Goal: Information Seeking & Learning: Learn about a topic

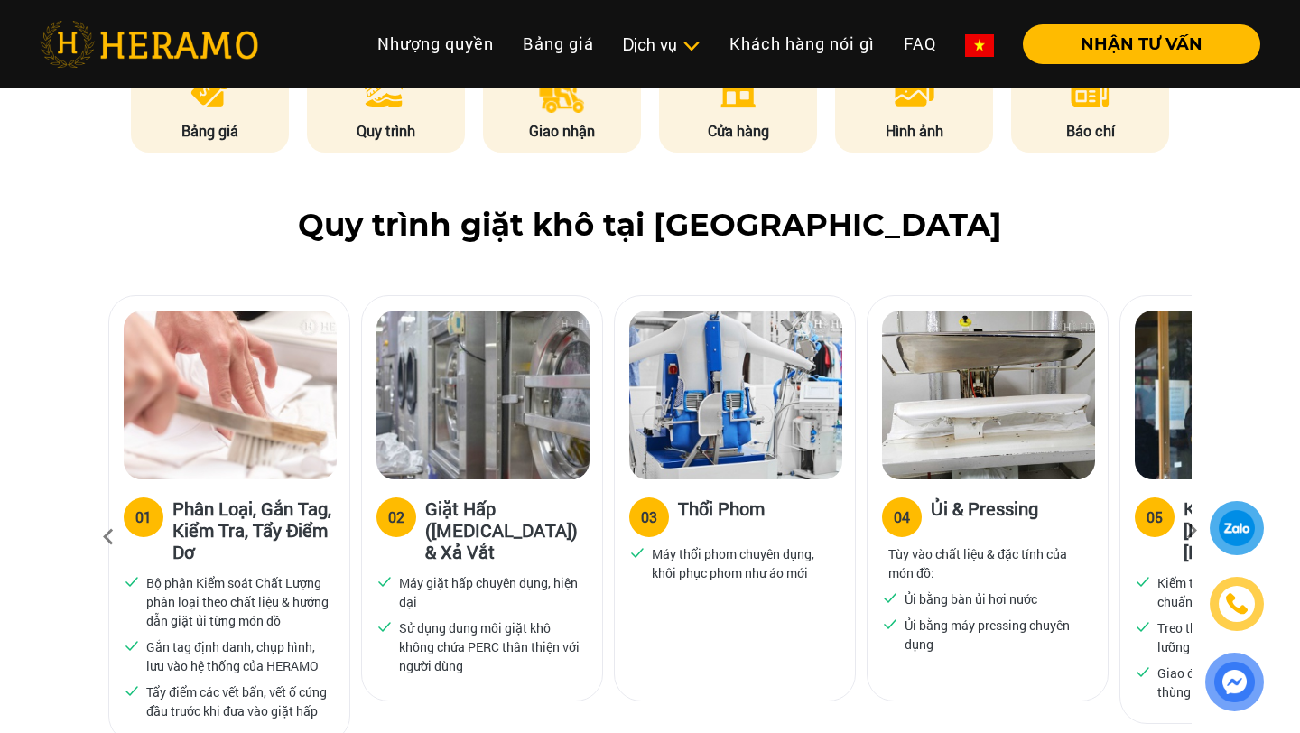
scroll to position [1110, 0]
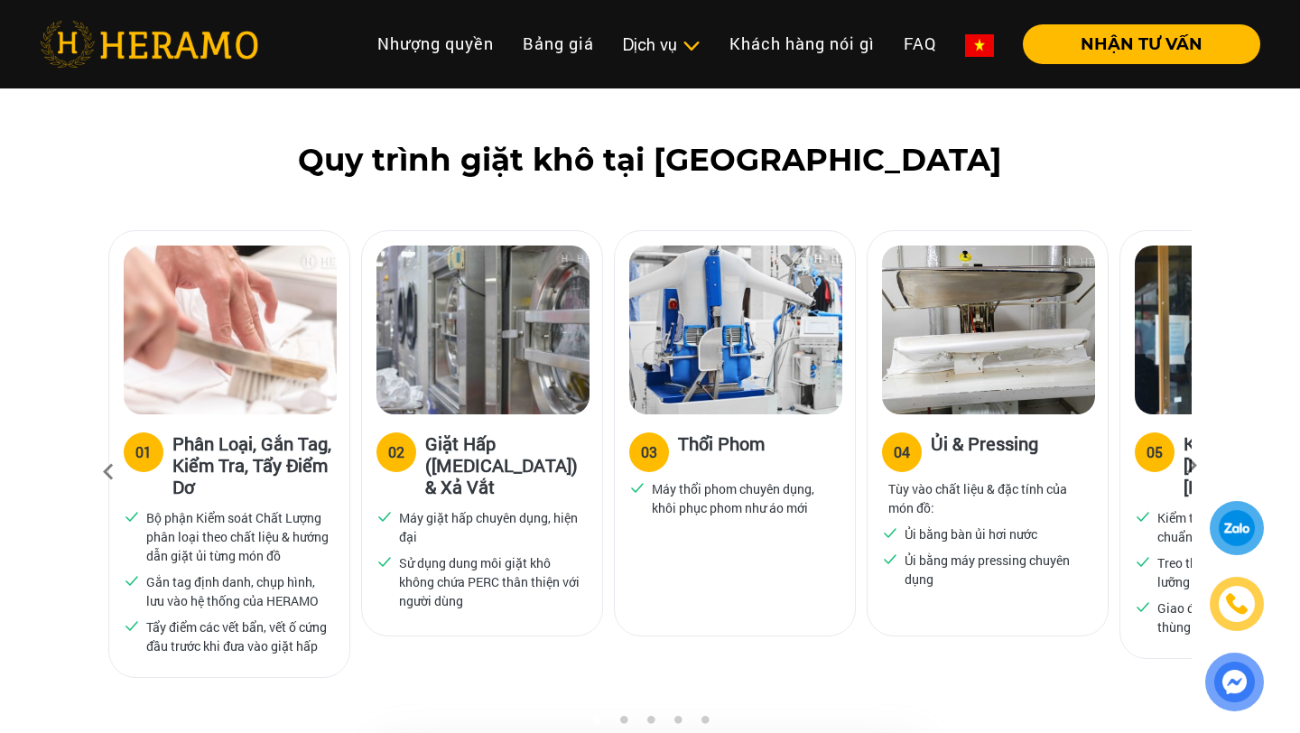
click at [1187, 466] on icon at bounding box center [1192, 472] width 33 height 12
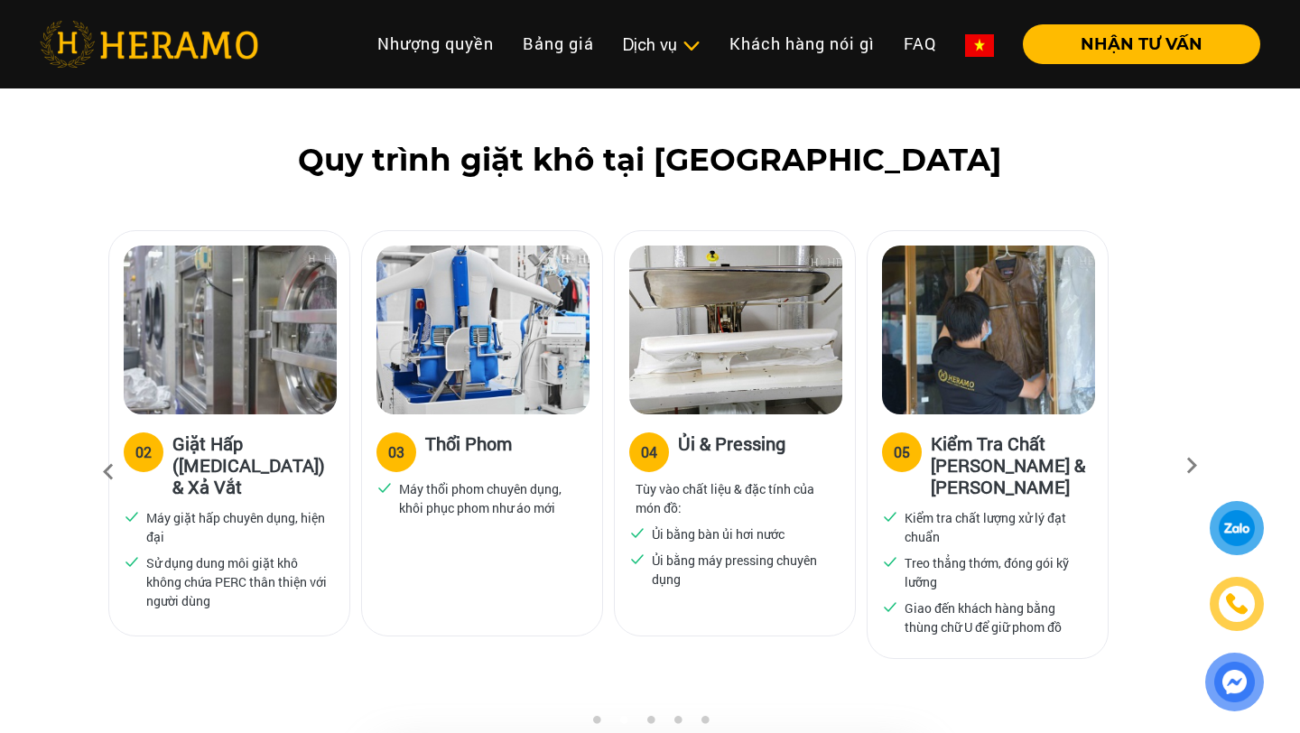
click at [105, 448] on icon at bounding box center [108, 472] width 33 height 49
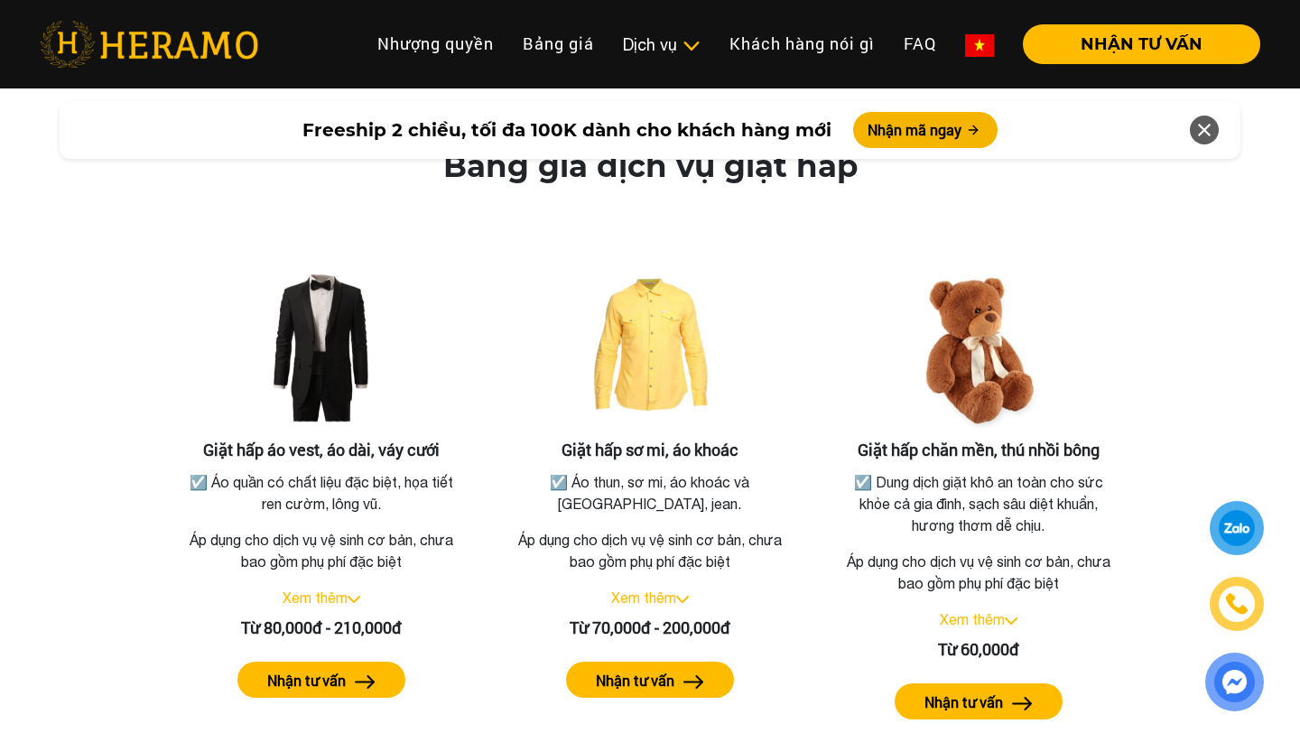
scroll to position [3205, 0]
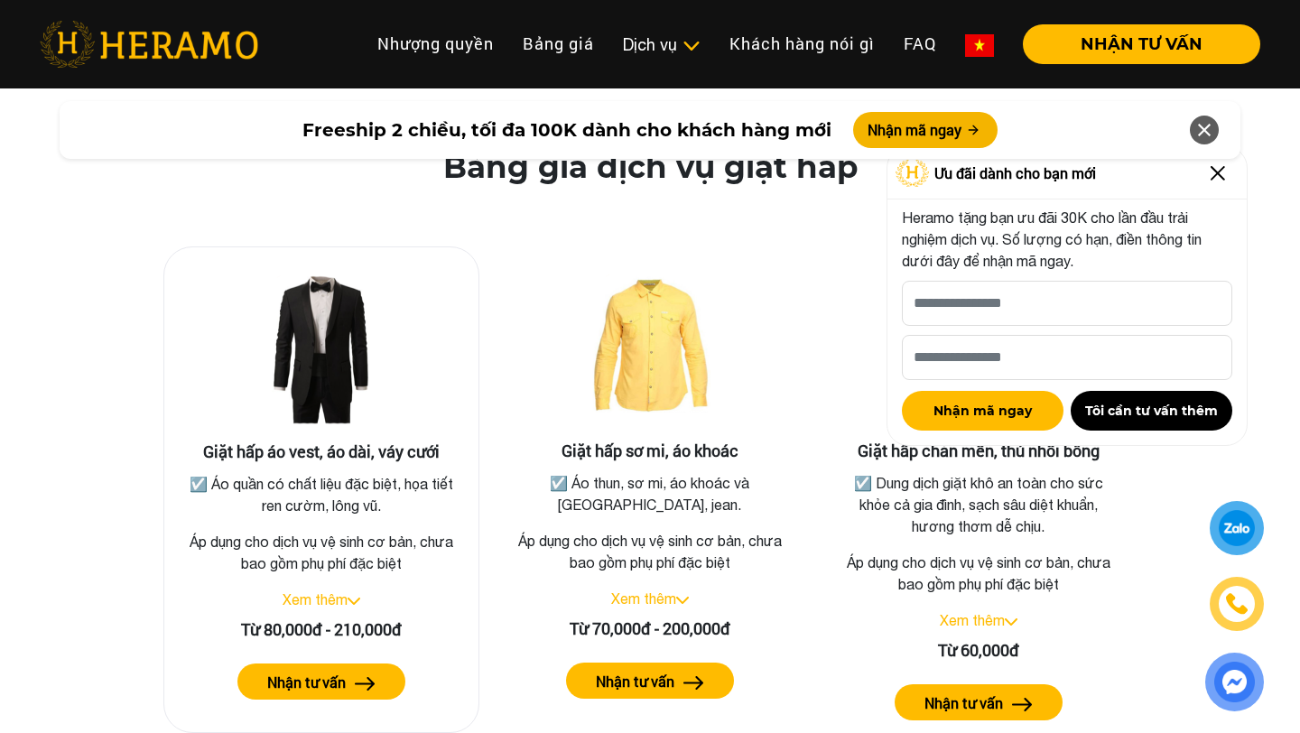
click at [371, 677] on img at bounding box center [365, 684] width 21 height 14
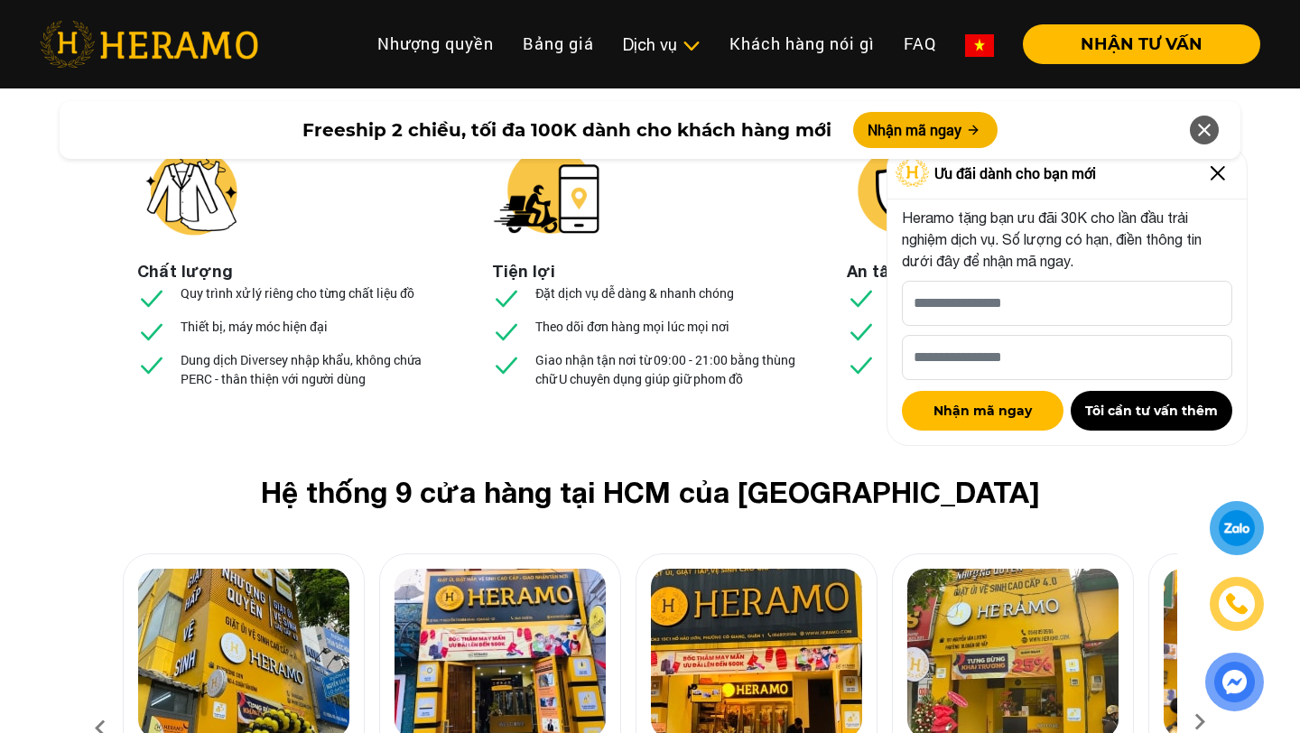
scroll to position [6679, 0]
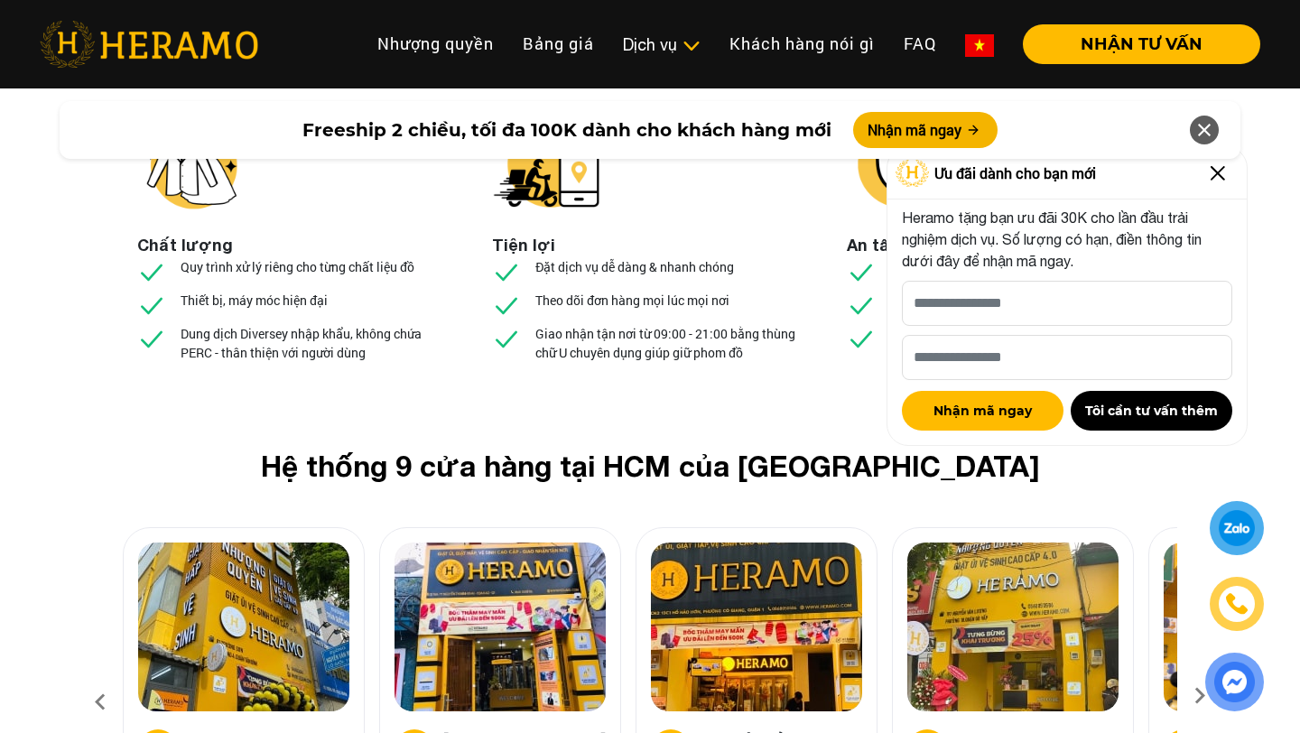
click at [1222, 175] on img at bounding box center [1218, 173] width 29 height 29
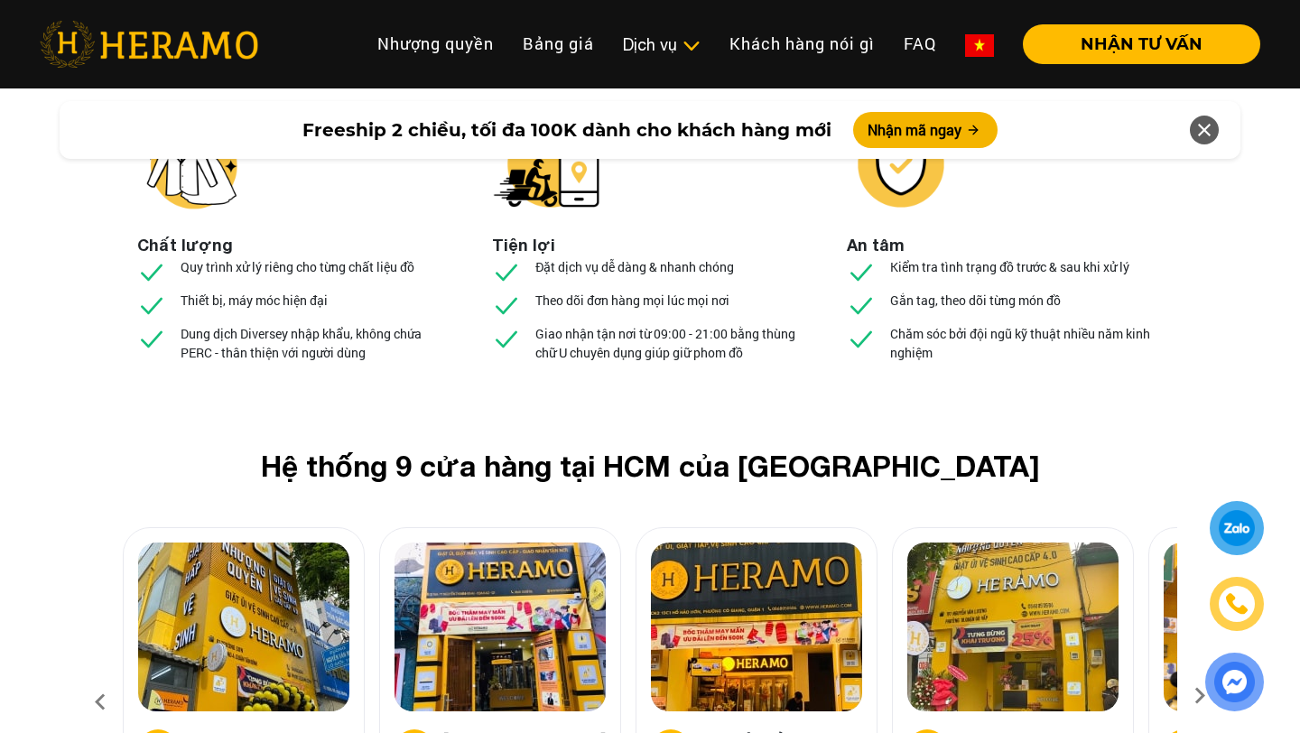
click at [1195, 506] on div at bounding box center [1235, 606] width 88 height 210
click at [1189, 696] on icon at bounding box center [1200, 702] width 33 height 12
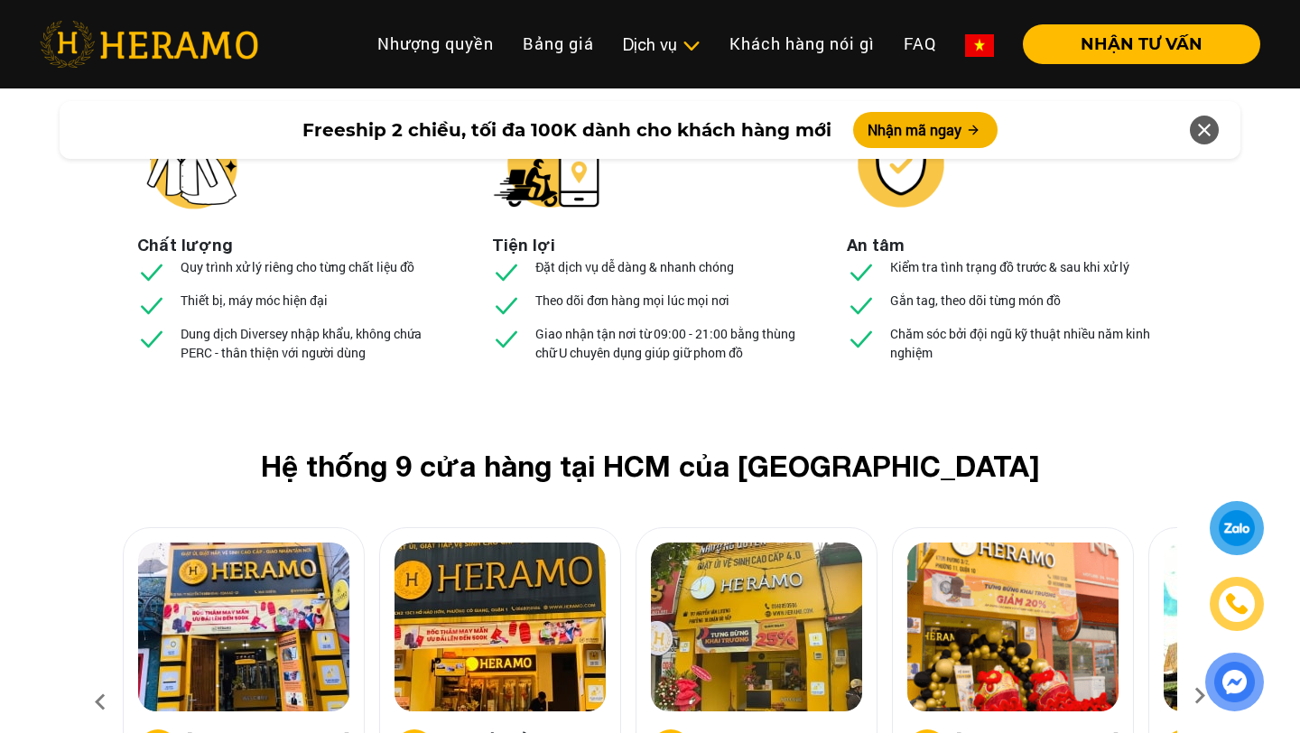
click at [1189, 696] on icon at bounding box center [1200, 702] width 33 height 12
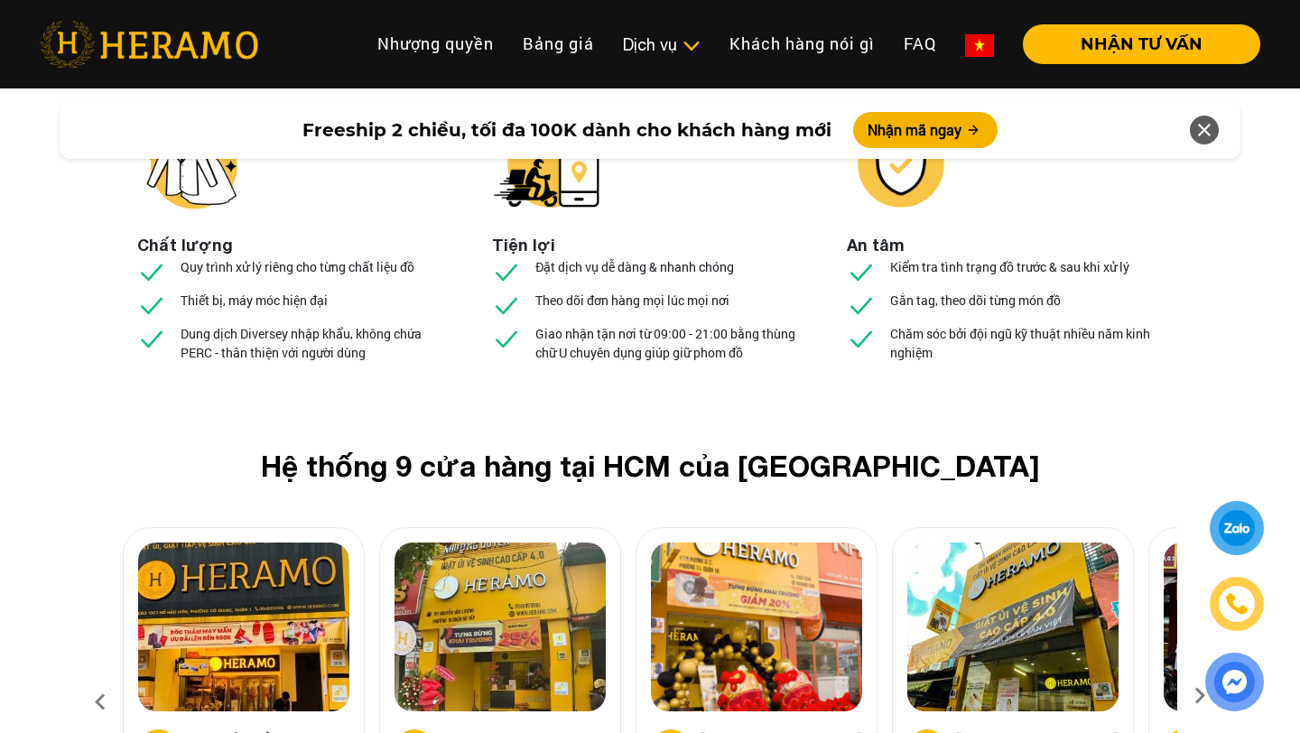
click at [1189, 696] on icon at bounding box center [1200, 702] width 33 height 12
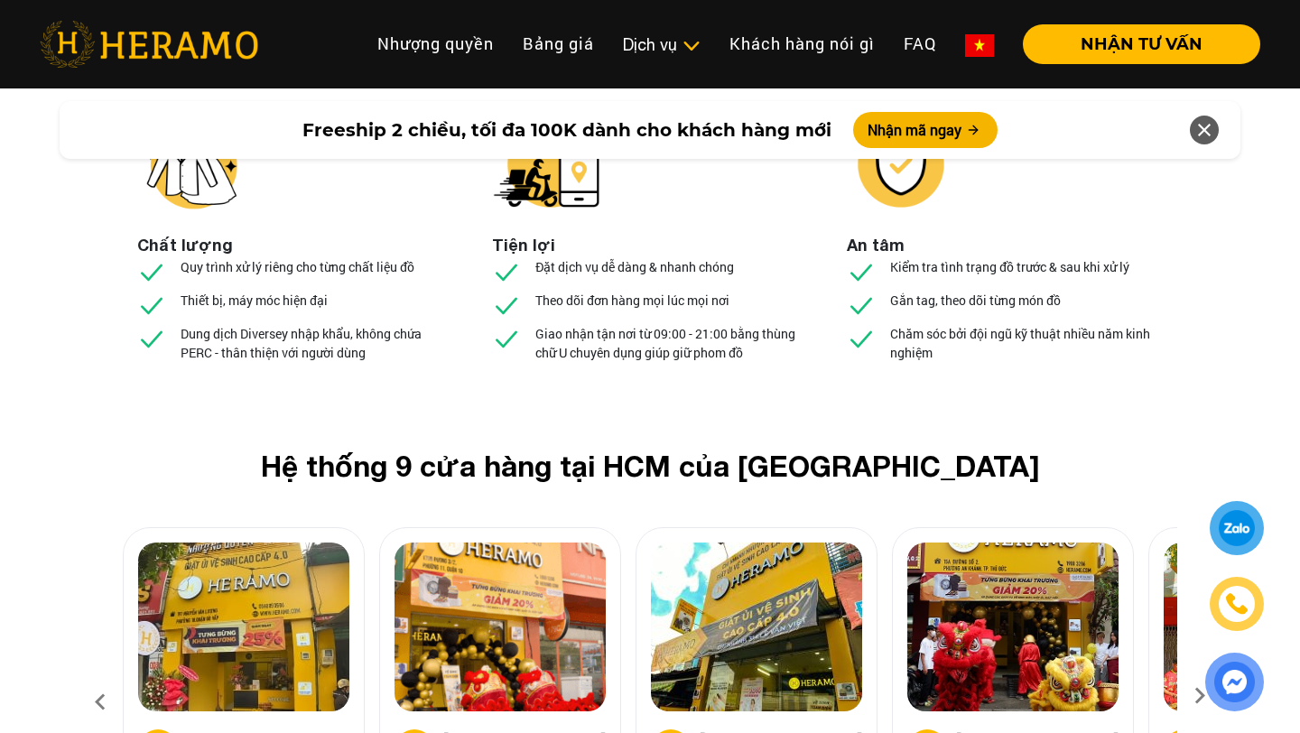
click at [1189, 696] on icon at bounding box center [1200, 702] width 33 height 12
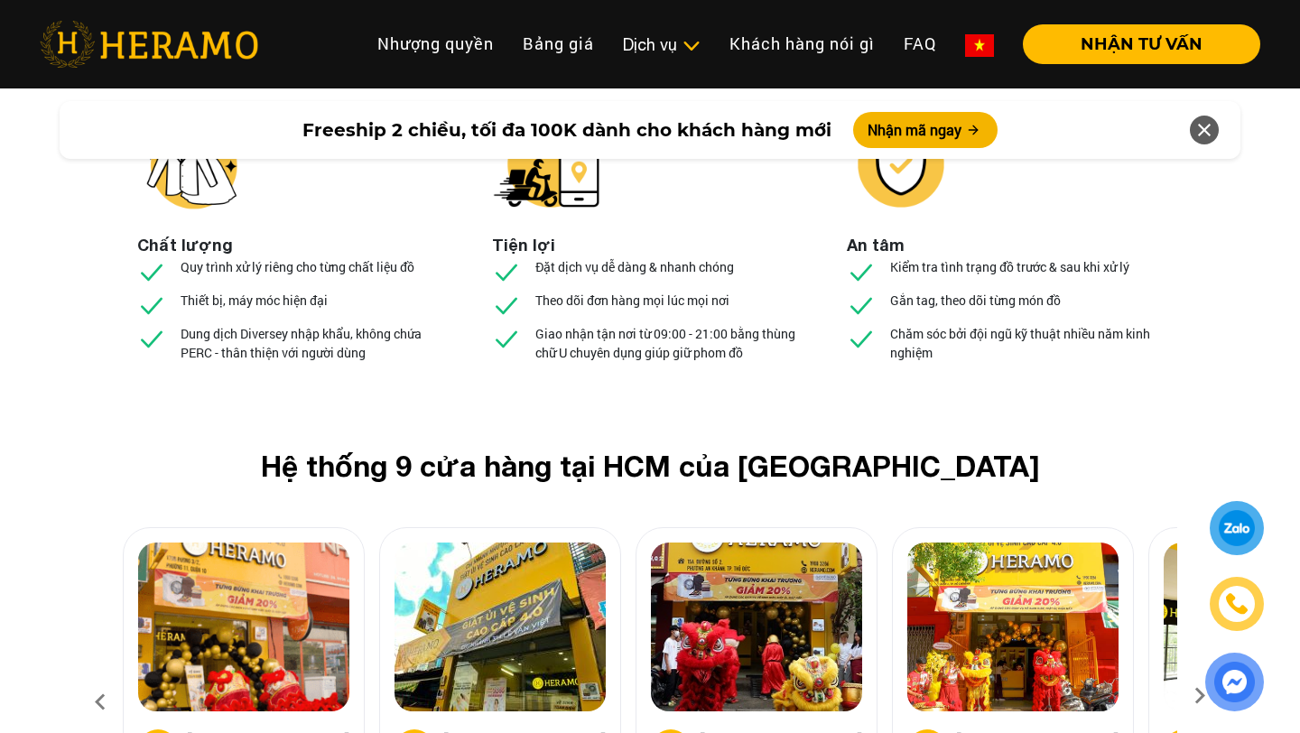
click at [1189, 696] on icon at bounding box center [1200, 702] width 33 height 12
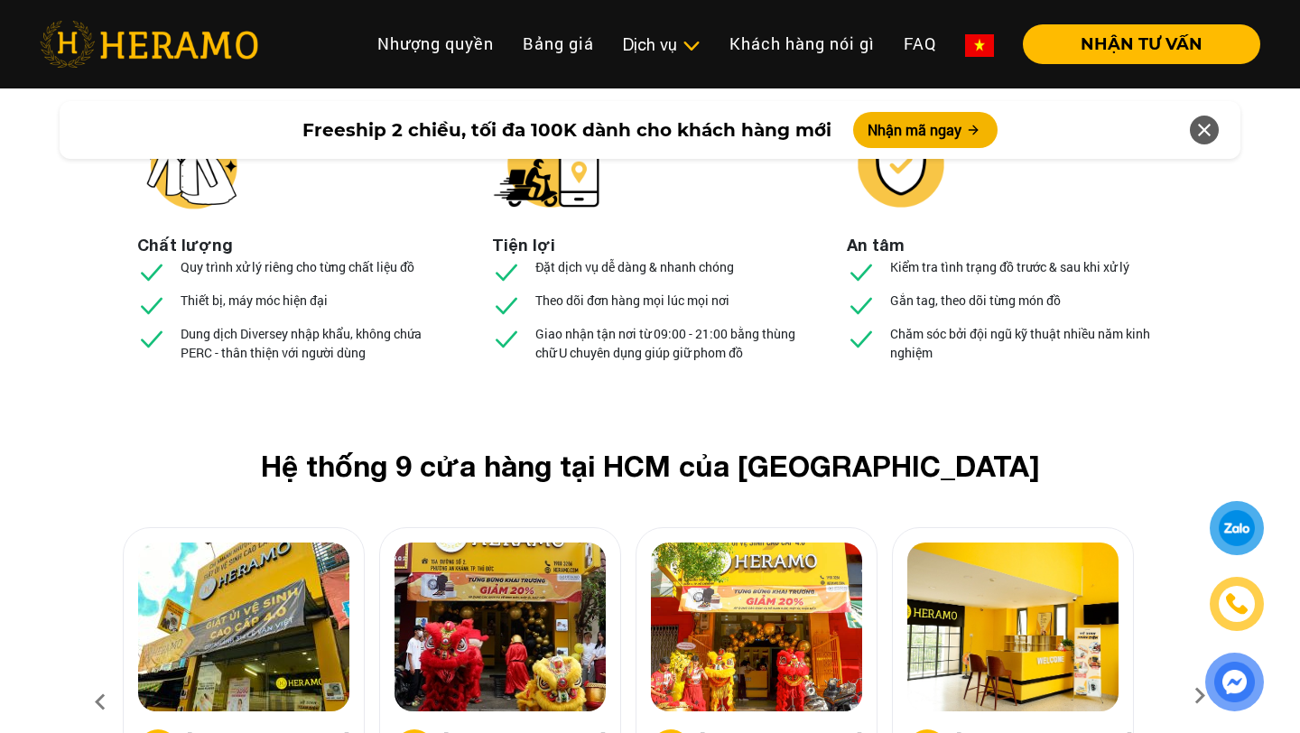
click at [1189, 696] on icon at bounding box center [1200, 702] width 33 height 12
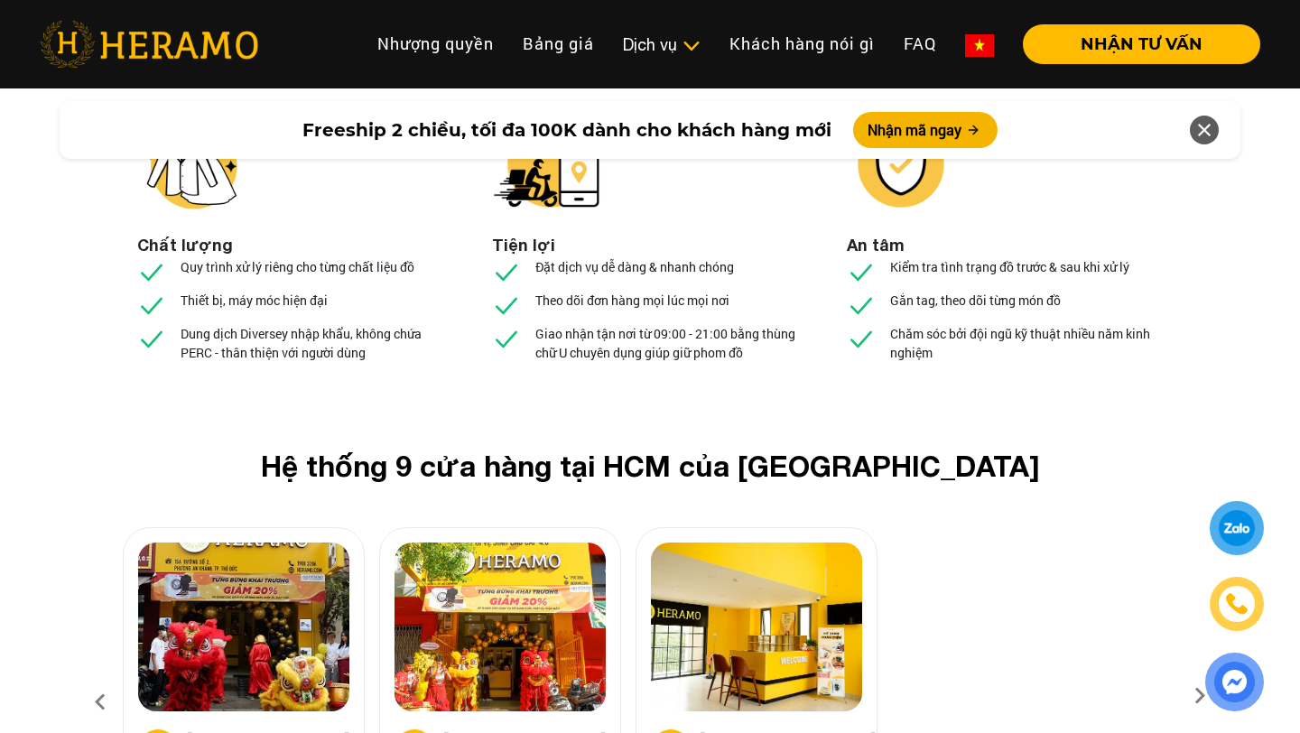
click at [1189, 696] on icon at bounding box center [1200, 702] width 33 height 12
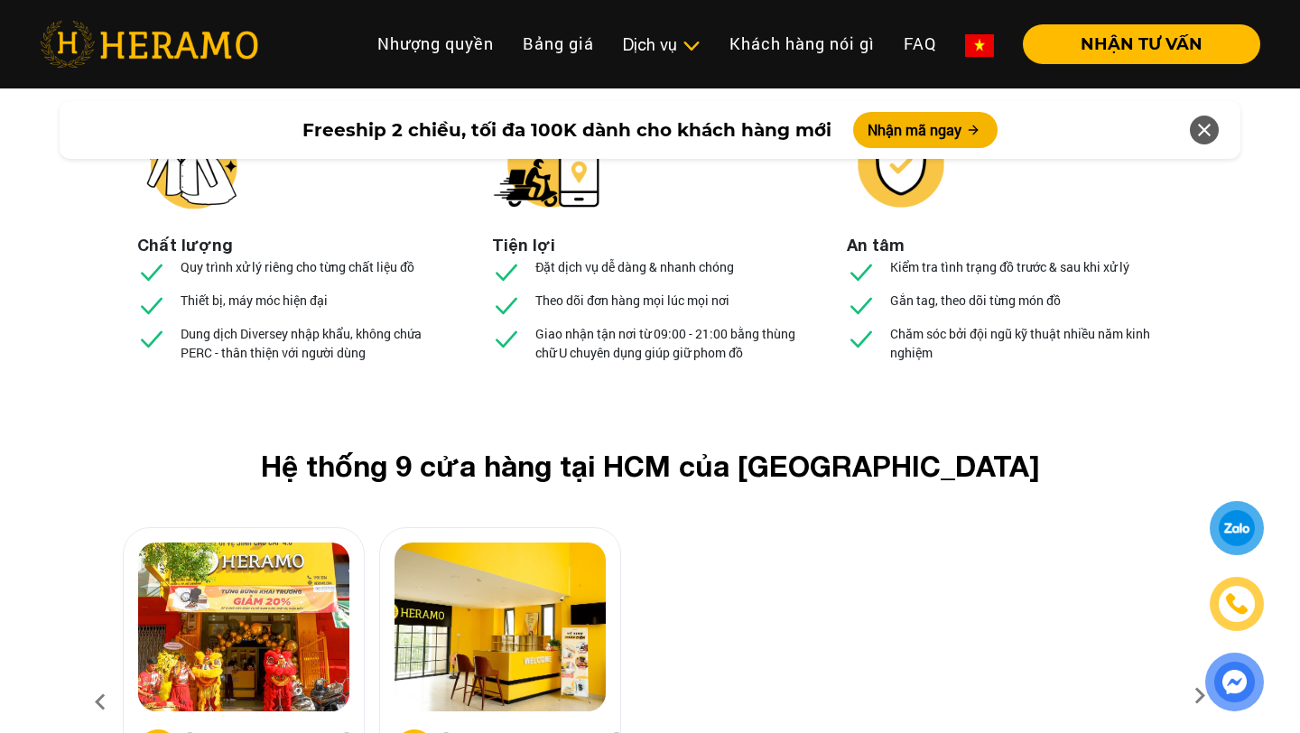
click at [1188, 696] on icon at bounding box center [1200, 702] width 33 height 12
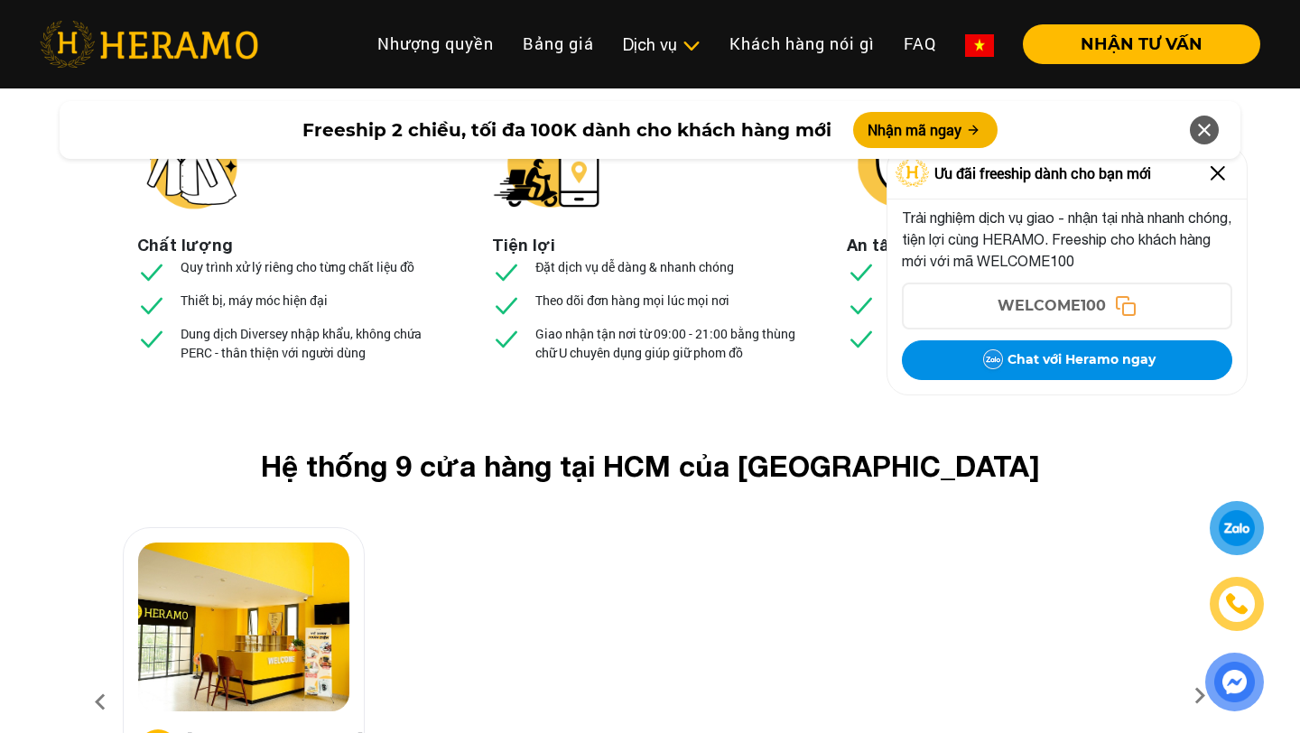
click at [91, 678] on icon at bounding box center [100, 702] width 33 height 49
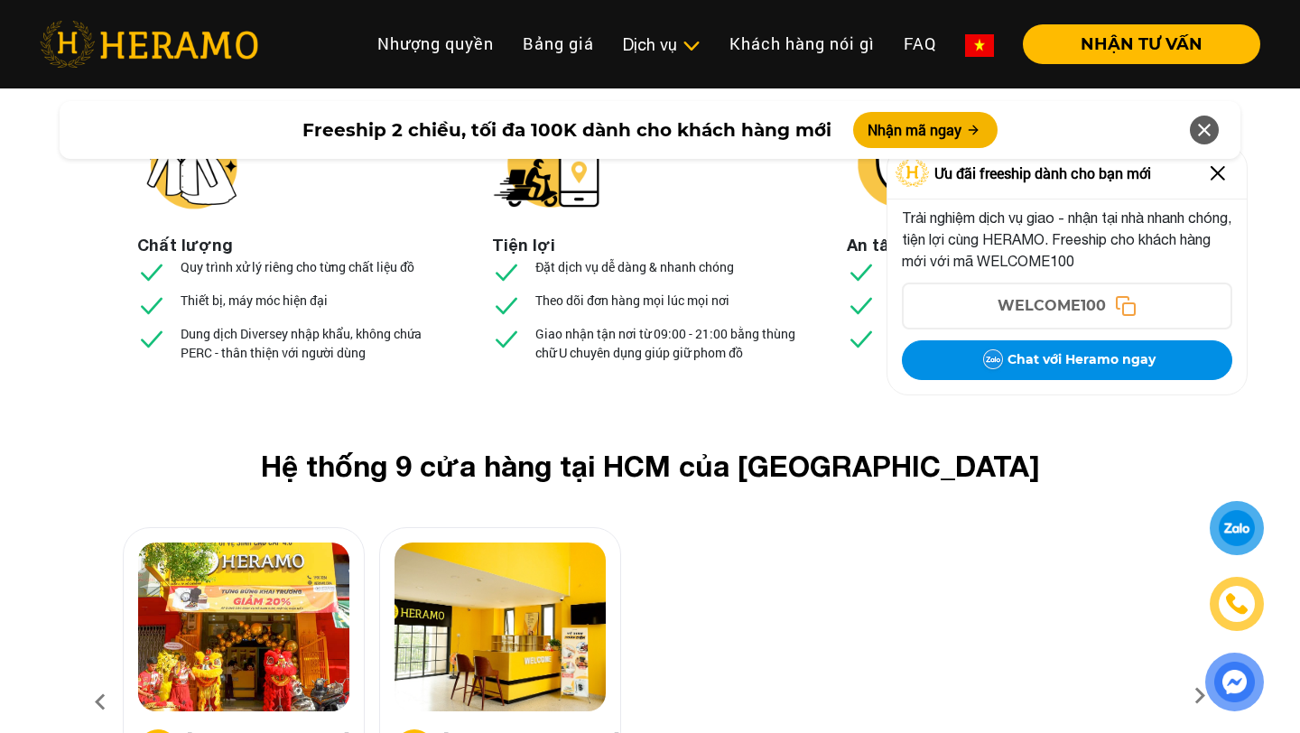
click at [91, 678] on icon at bounding box center [100, 702] width 33 height 49
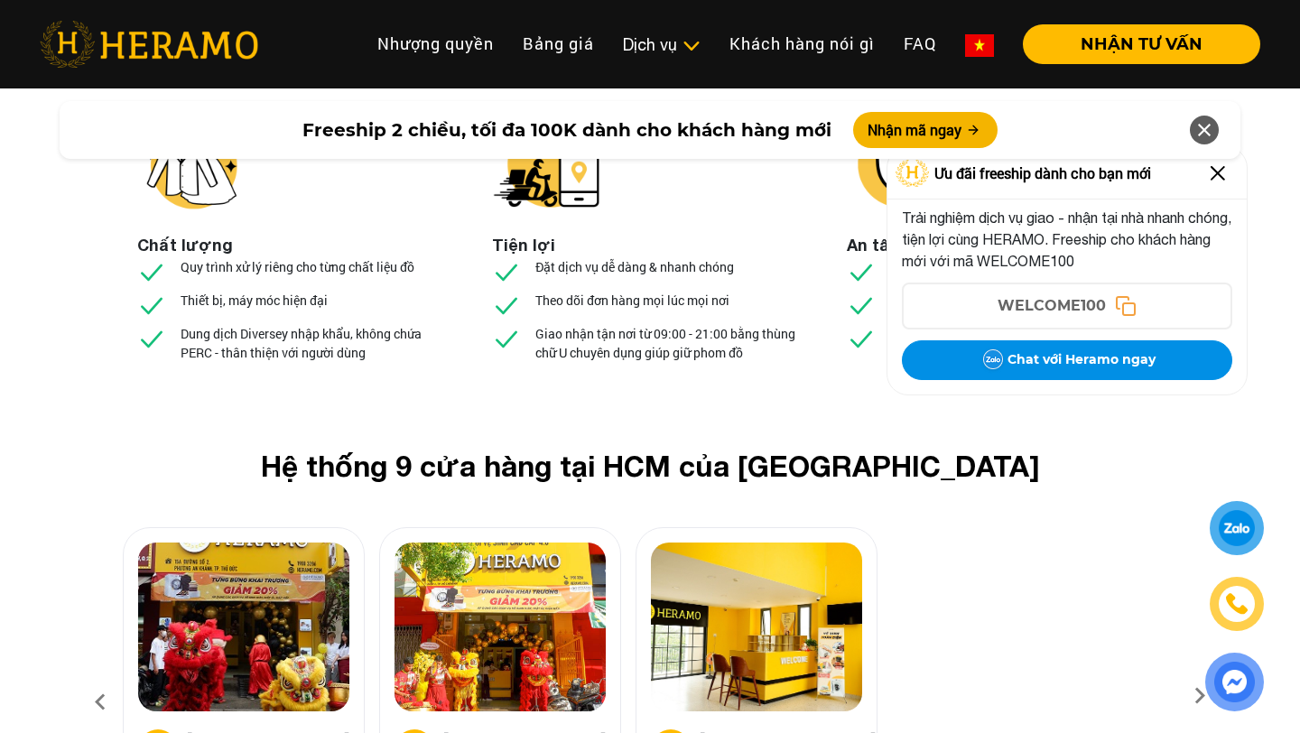
click at [91, 678] on icon at bounding box center [100, 702] width 33 height 49
click at [94, 678] on icon at bounding box center [100, 702] width 33 height 49
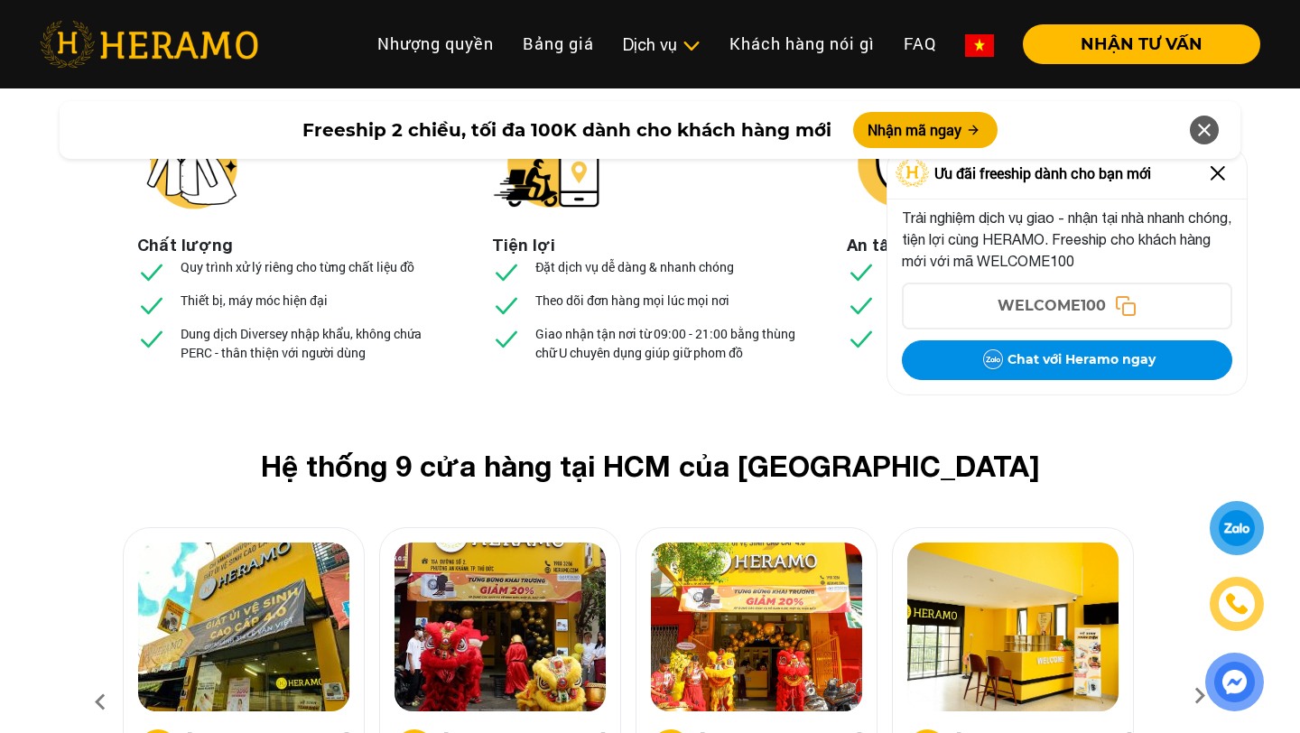
click at [94, 678] on icon at bounding box center [100, 702] width 33 height 49
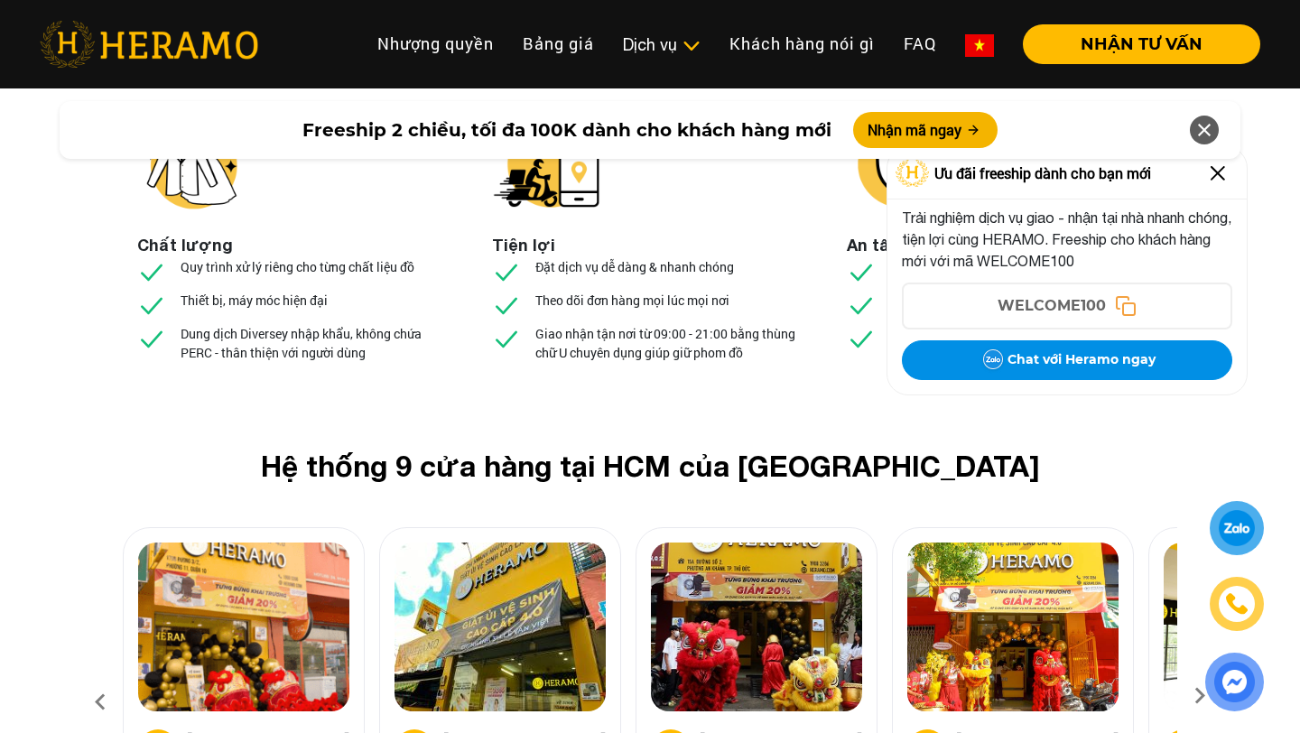
click at [81, 516] on div "Hệ thống 9 cửa hàng tại HCM của HERAMO 01 01 [GEOGRAPHIC_DATA], Q.[GEOGRAPHIC_D…" at bounding box center [650, 663] width 1300 height 428
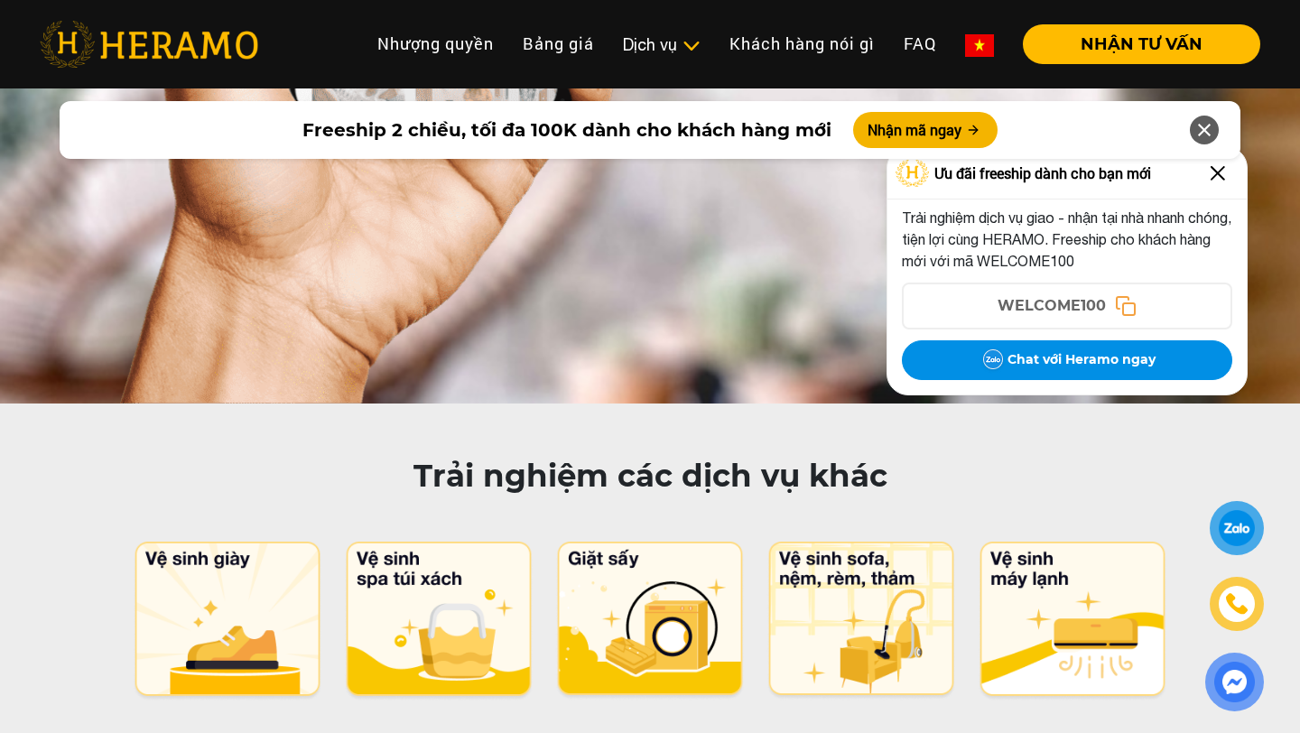
scroll to position [8715, 0]
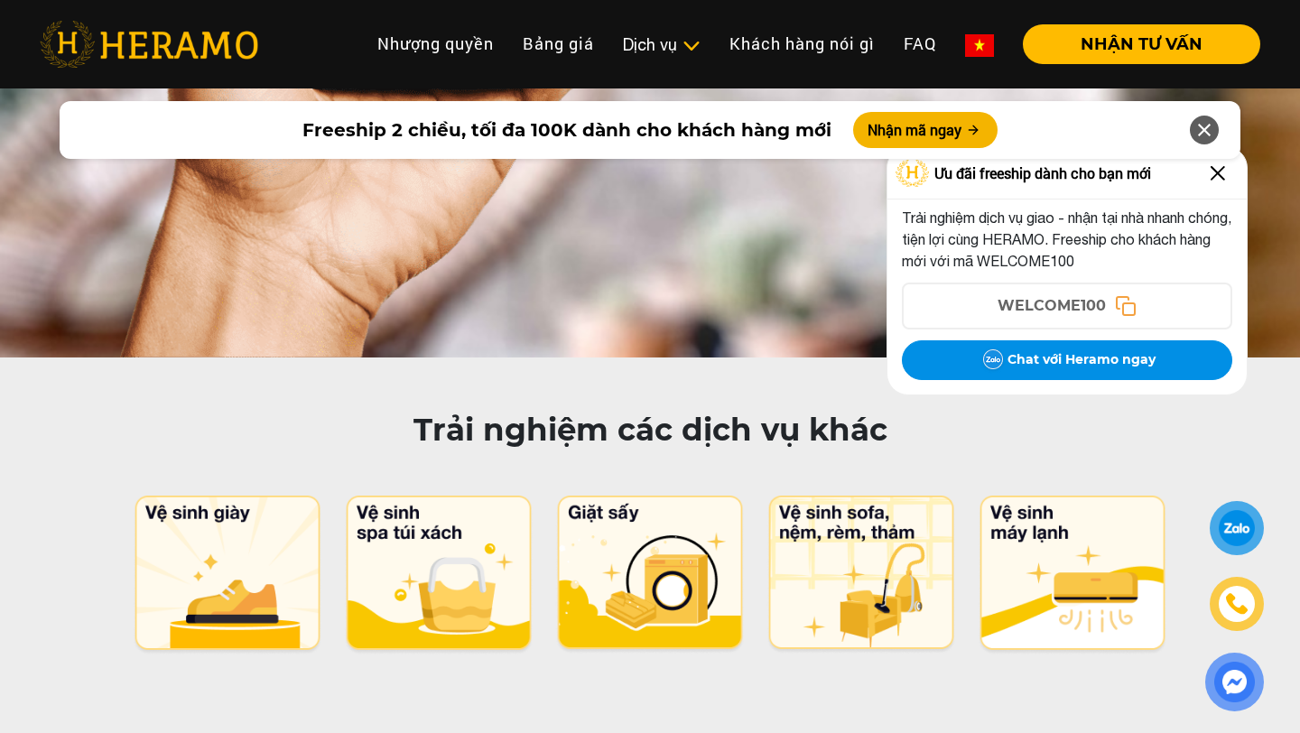
click at [1204, 121] on icon at bounding box center [1205, 130] width 22 height 33
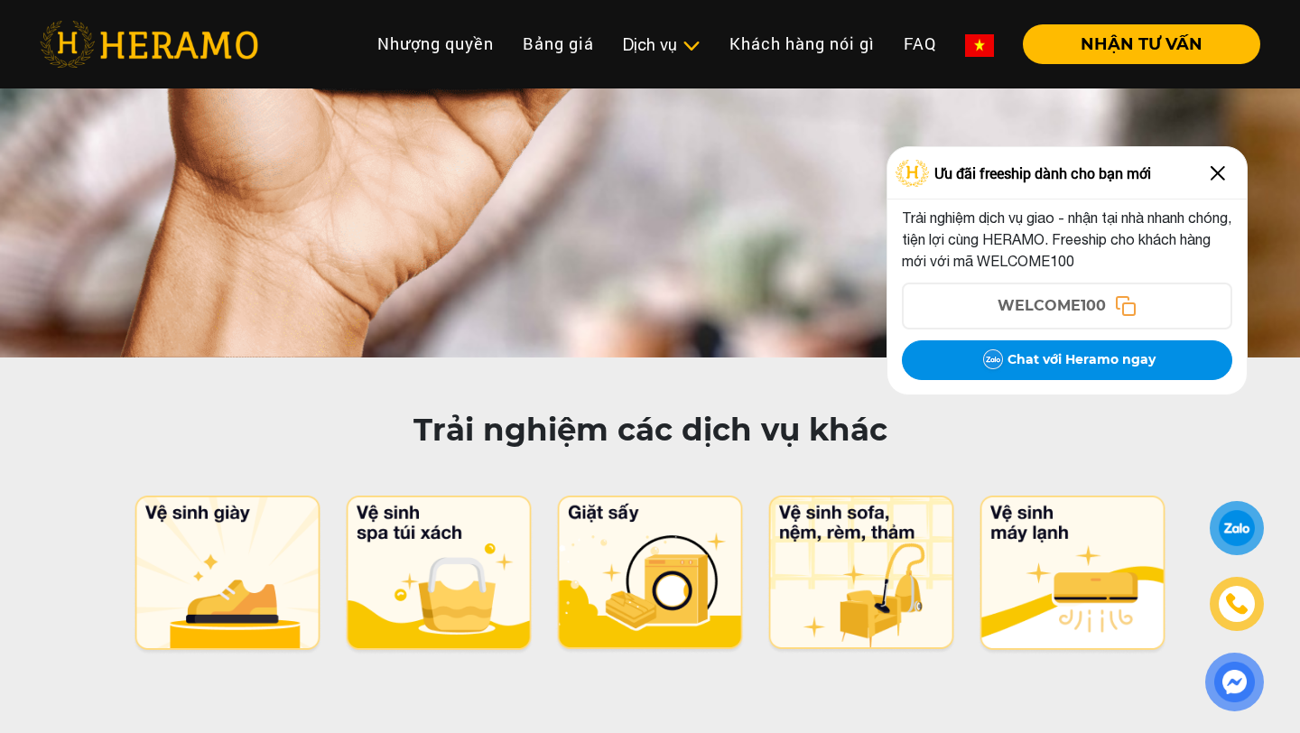
click at [1225, 178] on img at bounding box center [1218, 173] width 29 height 29
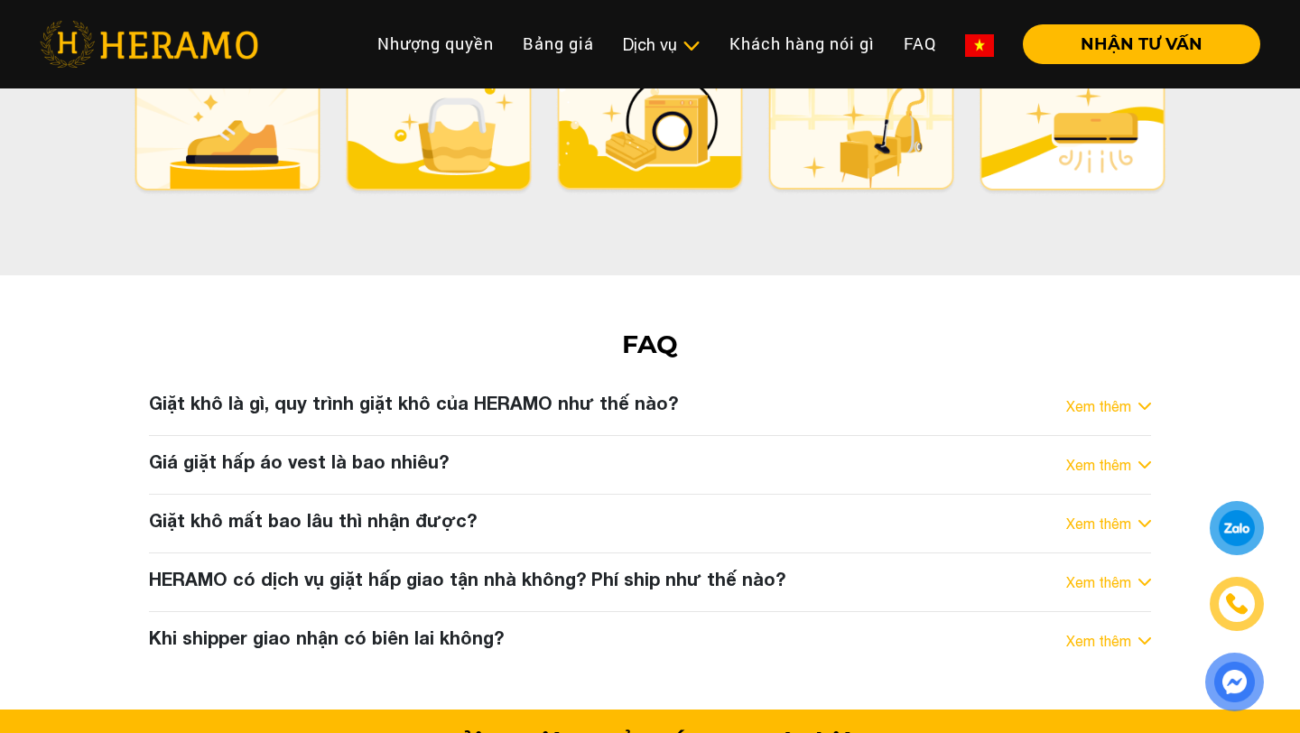
scroll to position [9178, 0]
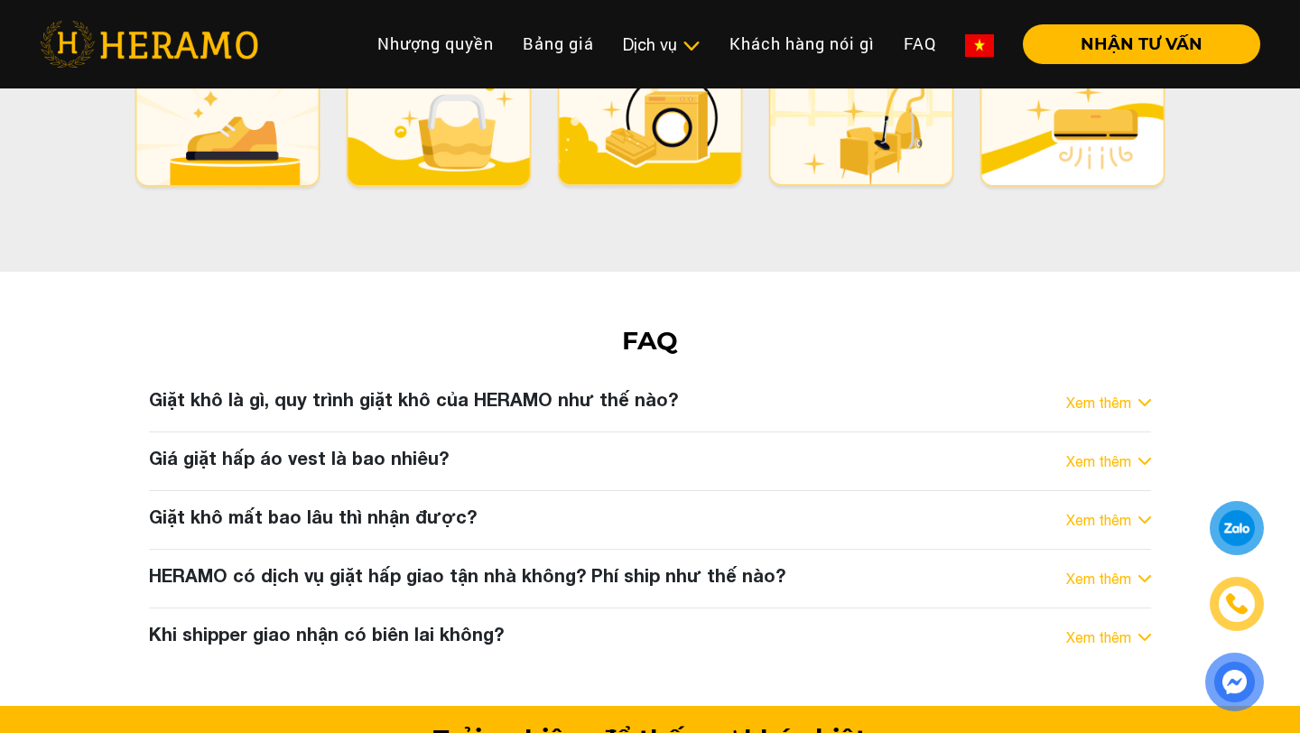
click at [720, 388] on div "Giặt khô là gì, quy trình giặt khô của HERAMO như thế nào? Xem thêm Giặt khô là…" at bounding box center [649, 520] width 1029 height 264
click at [1100, 447] on div "Giá giặt hấp áo vest là bao nhiêu? Xem thêm" at bounding box center [650, 461] width 1002 height 29
click at [1114, 451] on link "Xem thêm" at bounding box center [1098, 462] width 65 height 22
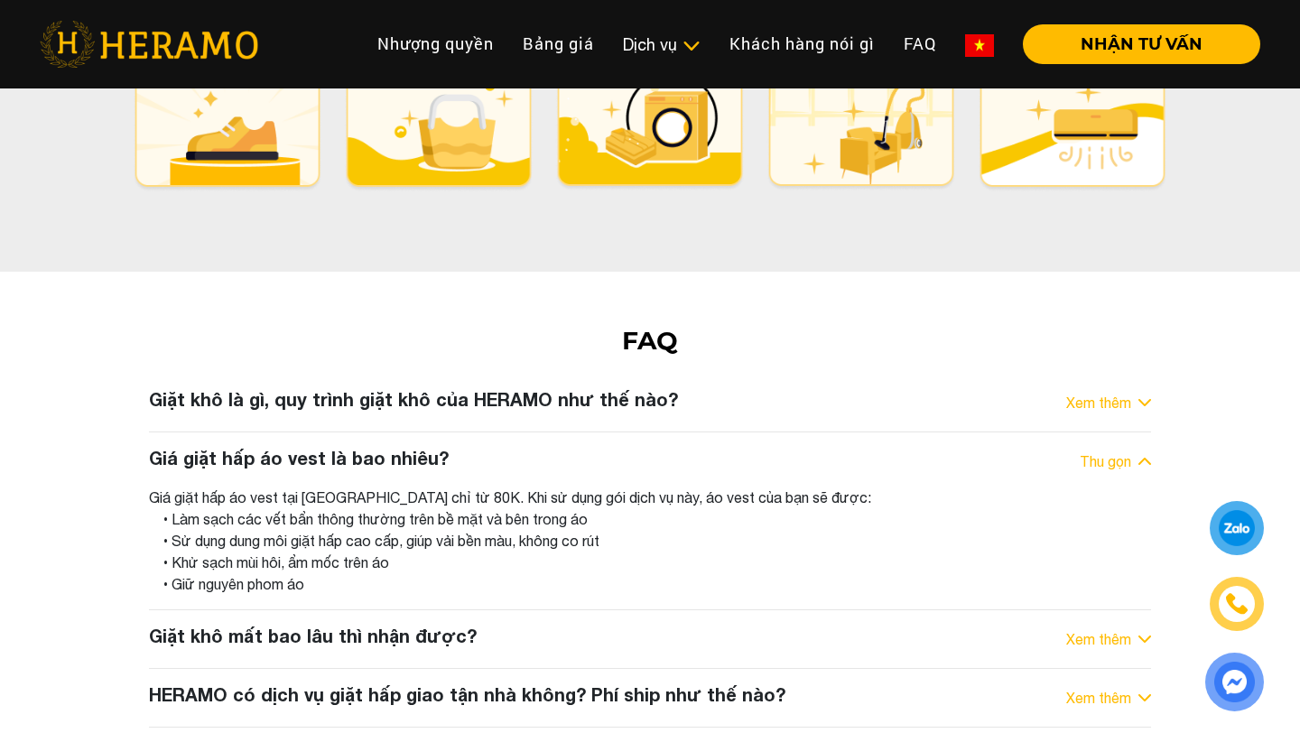
click at [413, 625] on h3 "Giặt khô mất bao lâu thì nhận được?" at bounding box center [313, 636] width 328 height 22
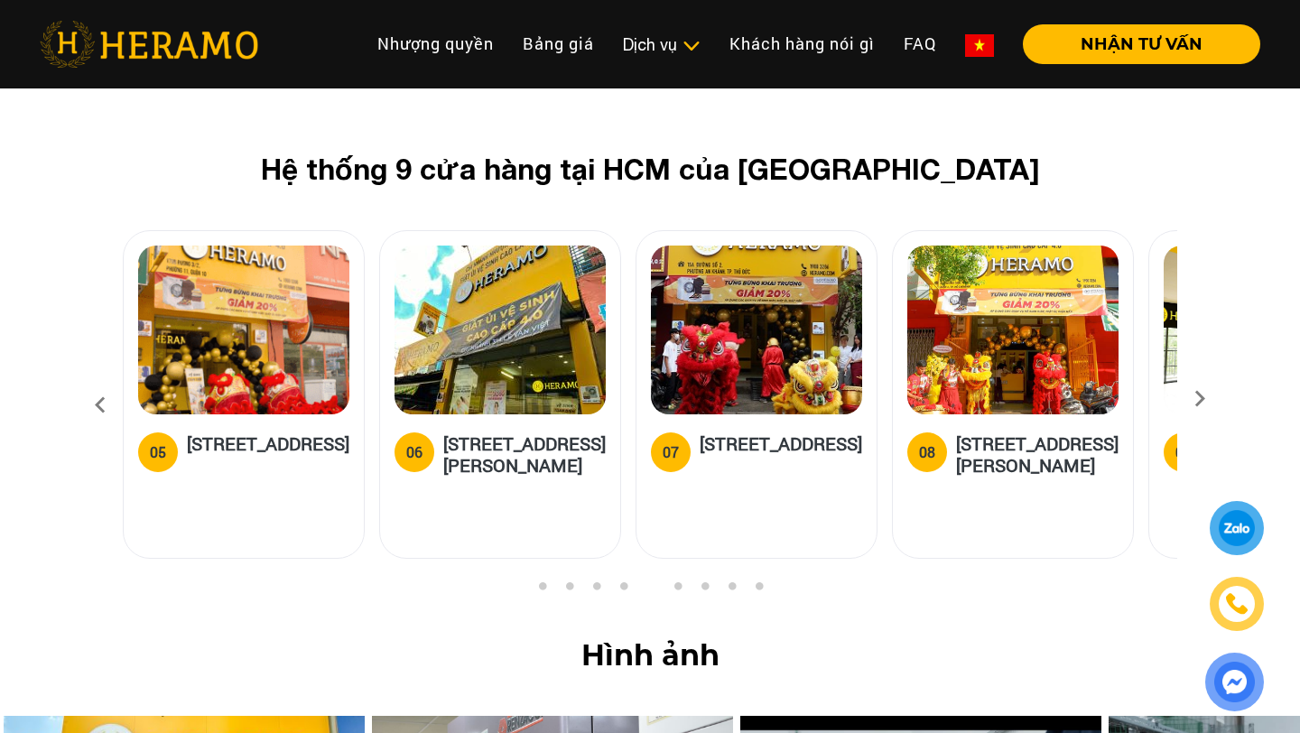
scroll to position [6738, 0]
